Goal: Task Accomplishment & Management: Manage account settings

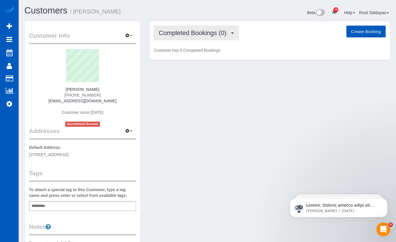
click at [195, 36] on span "Completed Bookings (0)" at bounding box center [194, 32] width 71 height 7
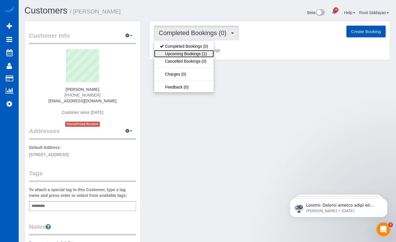
click at [197, 56] on link "Upcoming Bookings (1)" at bounding box center [184, 53] width 60 height 7
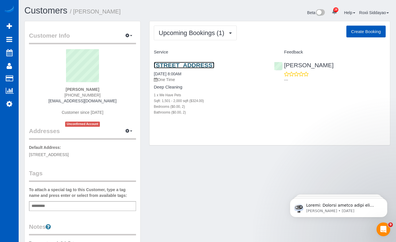
click at [176, 64] on link "[STREET_ADDRESS]" at bounding box center [184, 65] width 61 height 7
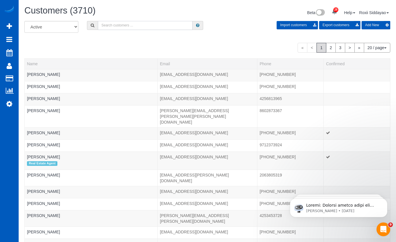
click at [112, 27] on input "text" at bounding box center [145, 25] width 95 height 9
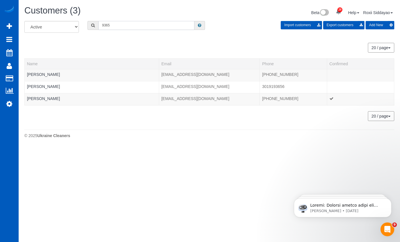
click at [120, 26] on input "9365" at bounding box center [146, 25] width 96 height 9
type input "2301"
click at [54, 73] on link "Courtney Johnson" at bounding box center [43, 74] width 33 height 5
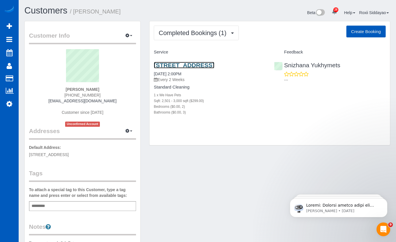
click at [212, 66] on link "14123 E Olympic Ave, Spokane, WA 99216" at bounding box center [184, 65] width 61 height 7
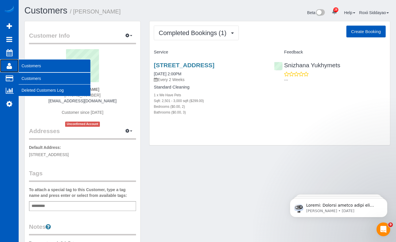
click at [33, 64] on span "Customers" at bounding box center [55, 65] width 72 height 13
click at [33, 75] on link "Customers" at bounding box center [55, 78] width 72 height 11
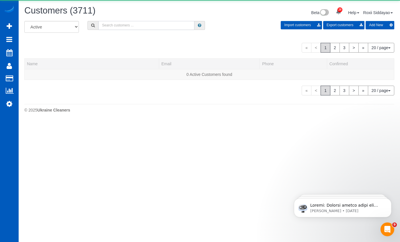
click at [119, 22] on input "text" at bounding box center [146, 25] width 96 height 9
paste input "3420"
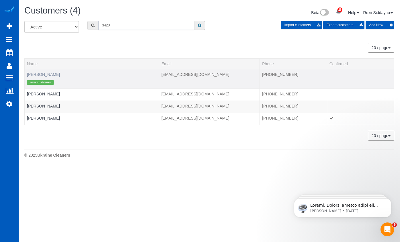
type input "3420"
click at [43, 76] on link "Allison Loft" at bounding box center [43, 74] width 33 height 5
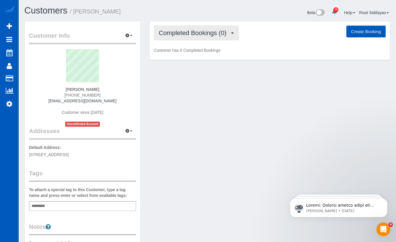
click at [227, 34] on span "Completed Bookings (0)" at bounding box center [194, 32] width 71 height 7
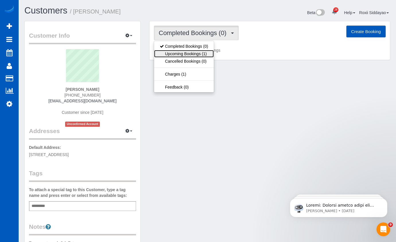
click at [192, 51] on link "Upcoming Bookings (1)" at bounding box center [184, 53] width 60 height 7
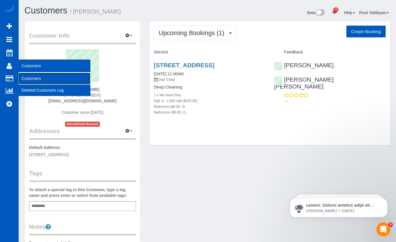
click at [30, 79] on link "Customers" at bounding box center [55, 78] width 72 height 11
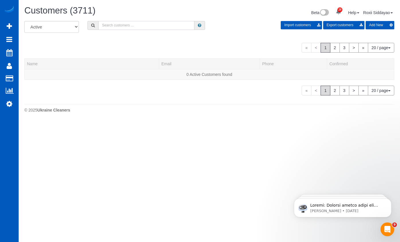
click at [121, 30] on input "text" at bounding box center [146, 25] width 96 height 9
paste input "5065"
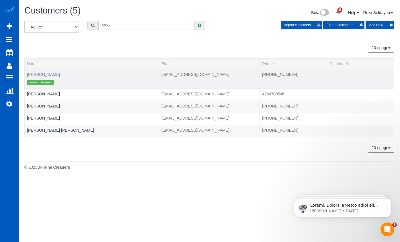
type input "5065"
click at [46, 75] on link "Alex Glasgow" at bounding box center [43, 74] width 33 height 5
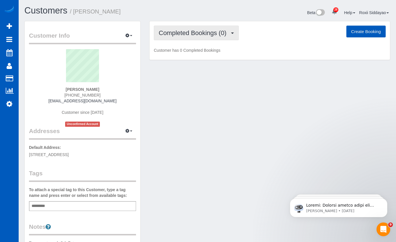
click at [192, 34] on span "Completed Bookings (0)" at bounding box center [194, 32] width 71 height 7
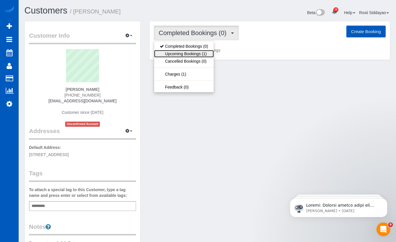
click at [192, 55] on link "Upcoming Bookings (1)" at bounding box center [184, 53] width 60 height 7
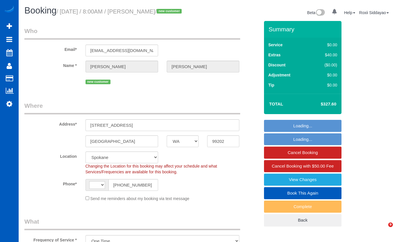
select select "WA"
select select "object:963"
select select "string:US"
select select "199"
select select "spot1"
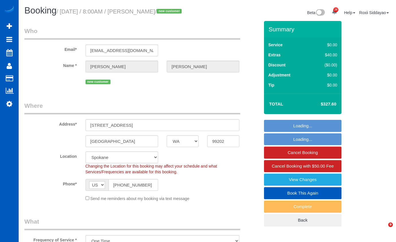
select select "1501"
select select "2"
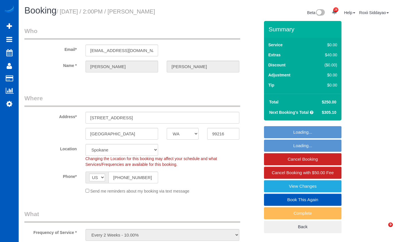
select select "WA"
select select "object:932"
select select "199"
select select "2501"
select select "2"
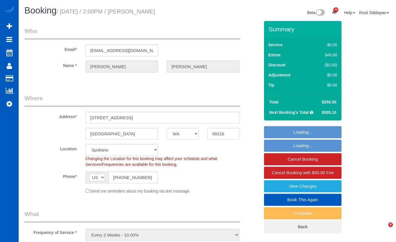
select select "3"
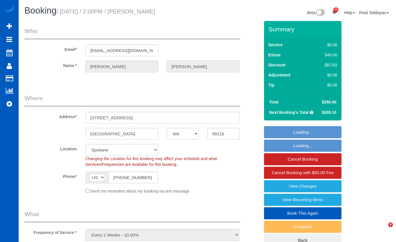
select select "spot1"
